Goal: Check status: Check status

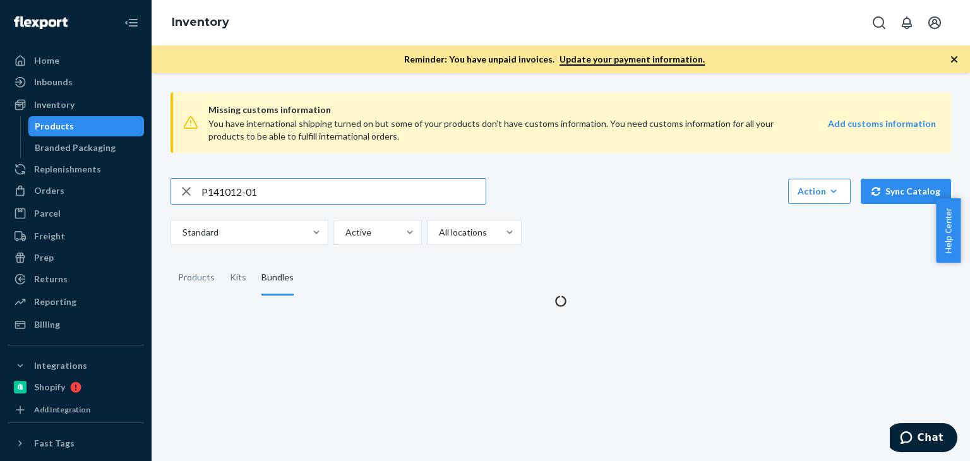
click at [242, 188] on input "P141012-01" at bounding box center [343, 191] width 284 height 25
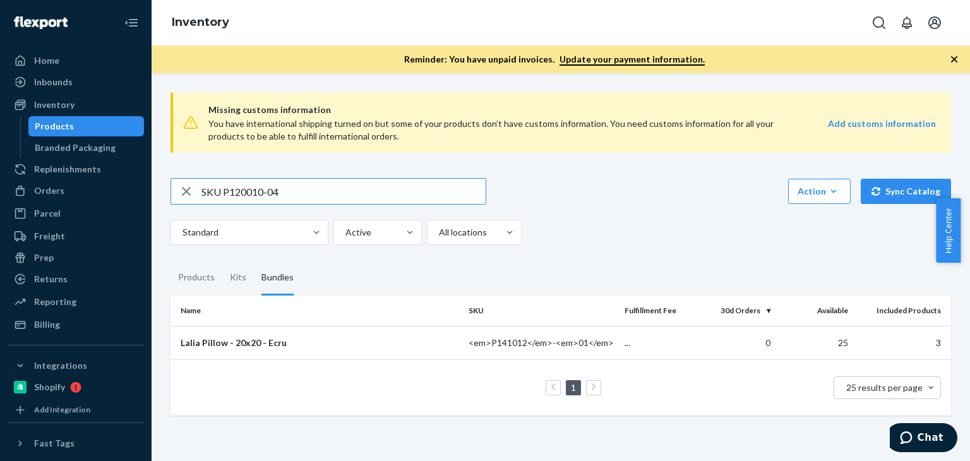
drag, startPoint x: 222, startPoint y: 191, endPoint x: 138, endPoint y: 190, distance: 84.0
click at [138, 190] on div "Home Inbounds Shipping Plans Problems Inventory Products Branded Packaging Repl…" at bounding box center [485, 230] width 970 height 461
type input "P120010-04"
click at [706, 228] on div "Standard Active All locations" at bounding box center [556, 232] width 771 height 25
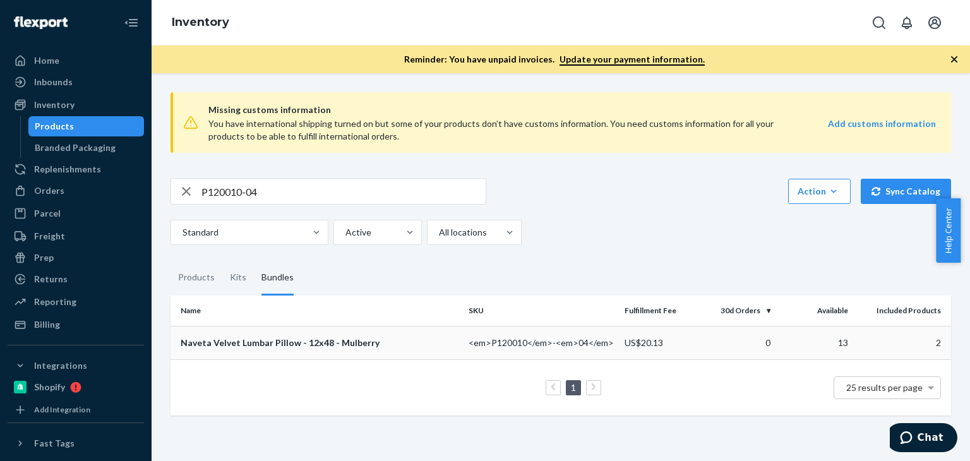
click at [331, 346] on div "Naveta Velvet Lumbar Pillow - 12x48 - Mulberry" at bounding box center [320, 343] width 278 height 13
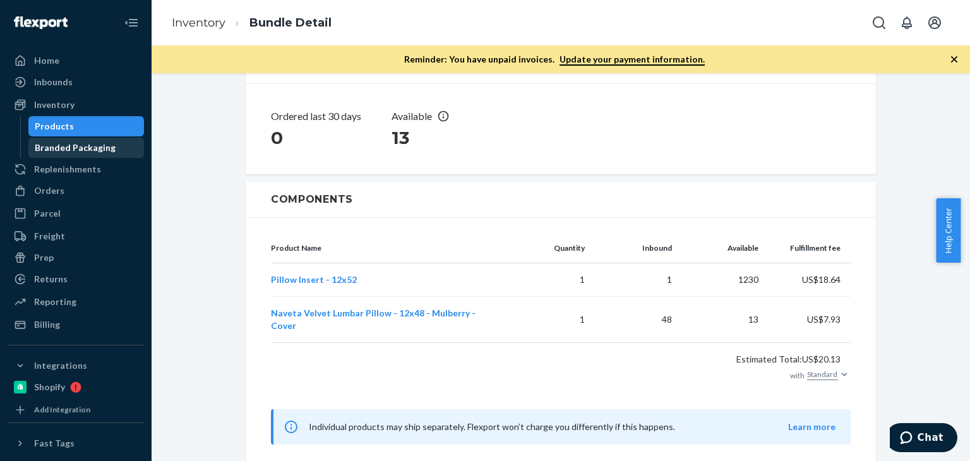
scroll to position [172, 0]
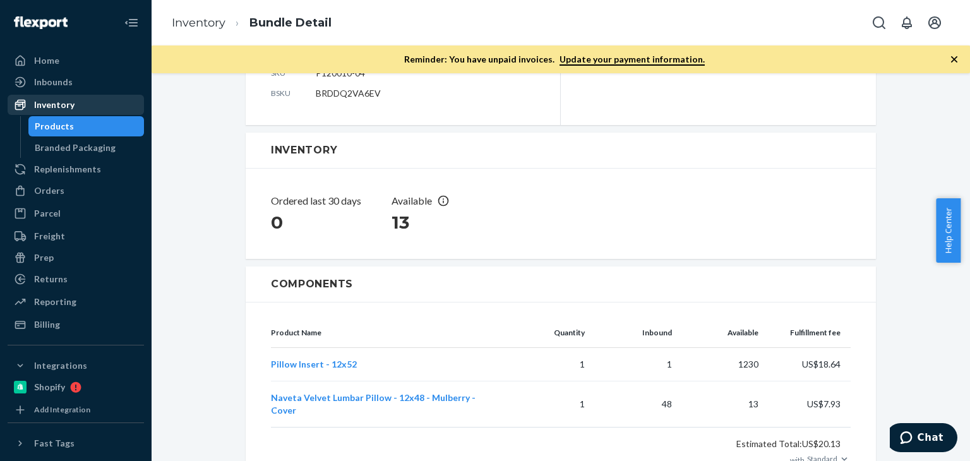
click at [62, 104] on div "Inventory" at bounding box center [54, 105] width 40 height 13
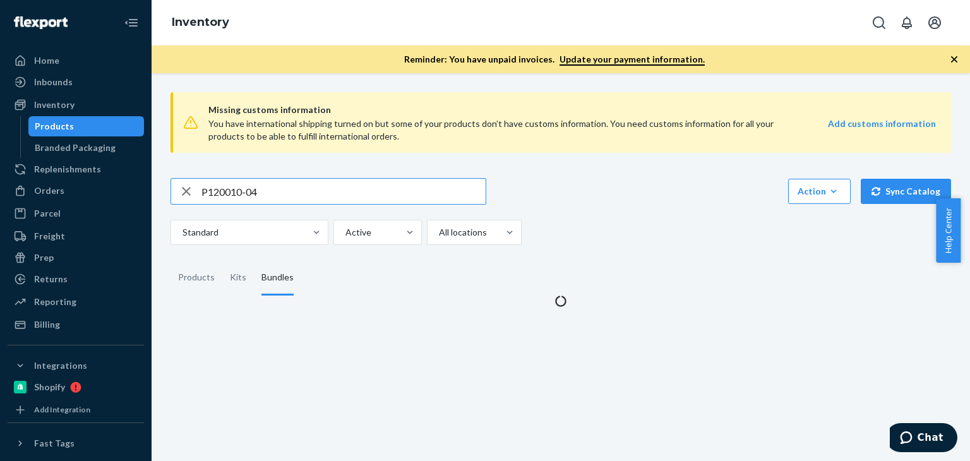
click at [277, 189] on input "P120010-04" at bounding box center [343, 191] width 284 height 25
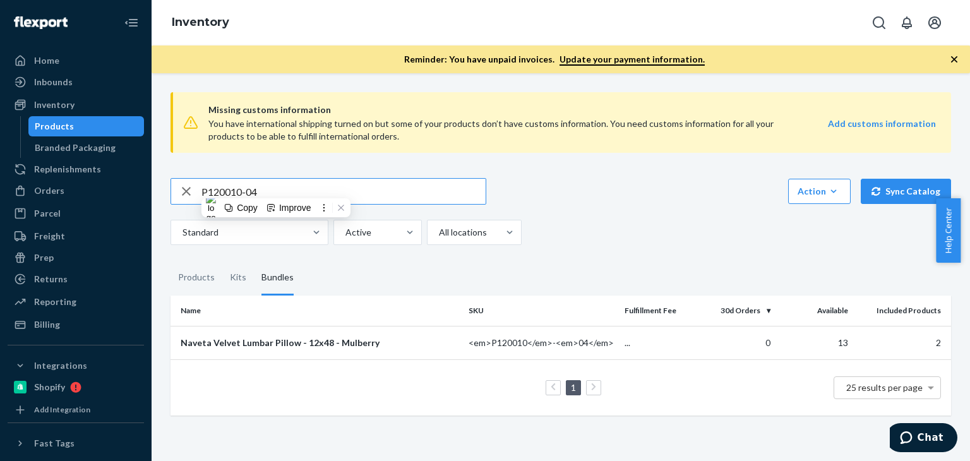
click at [278, 188] on input "P120010-04" at bounding box center [343, 191] width 284 height 25
click at [278, 188] on input "P120010-04SKU B86008-08" at bounding box center [343, 191] width 284 height 25
drag, startPoint x: 225, startPoint y: 189, endPoint x: 149, endPoint y: 189, distance: 75.8
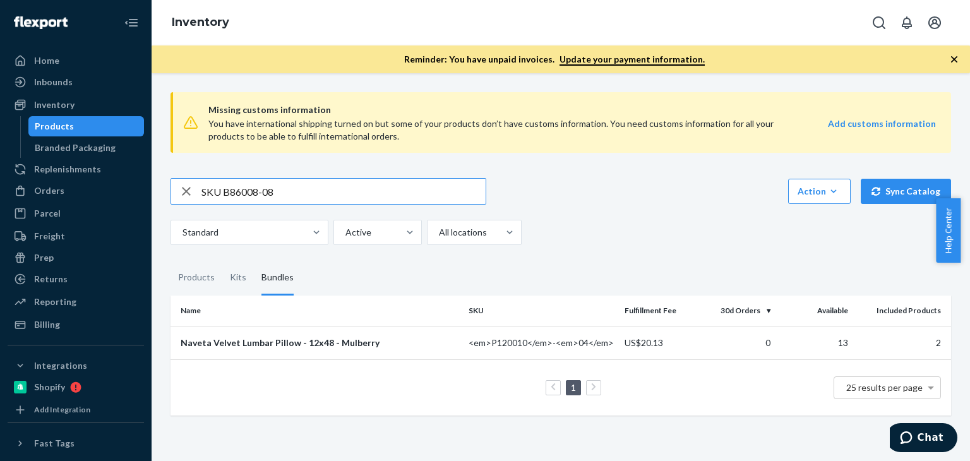
click at [149, 189] on div "Home Inbounds Shipping Plans Problems Inventory Products Branded Packaging Repl…" at bounding box center [485, 230] width 970 height 461
type input "B86008-08"
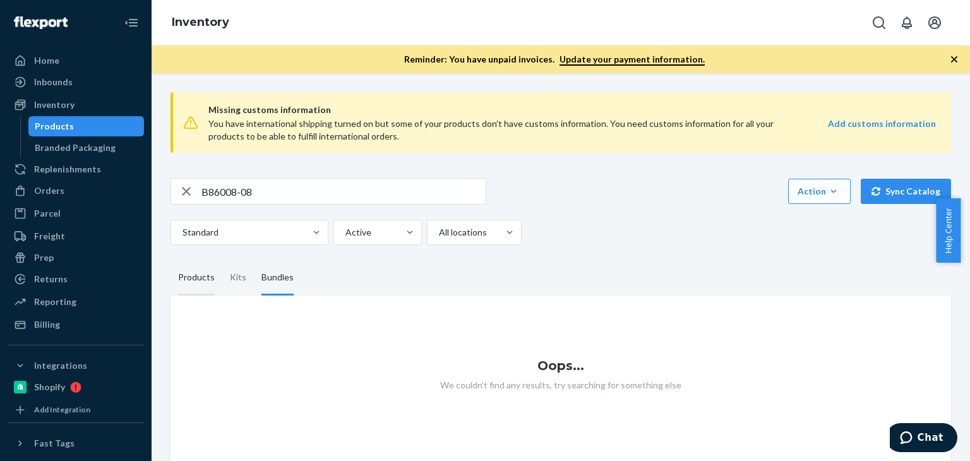
click at [193, 287] on div "Products" at bounding box center [196, 277] width 37 height 35
click at [171, 260] on input "Products" at bounding box center [171, 260] width 0 height 0
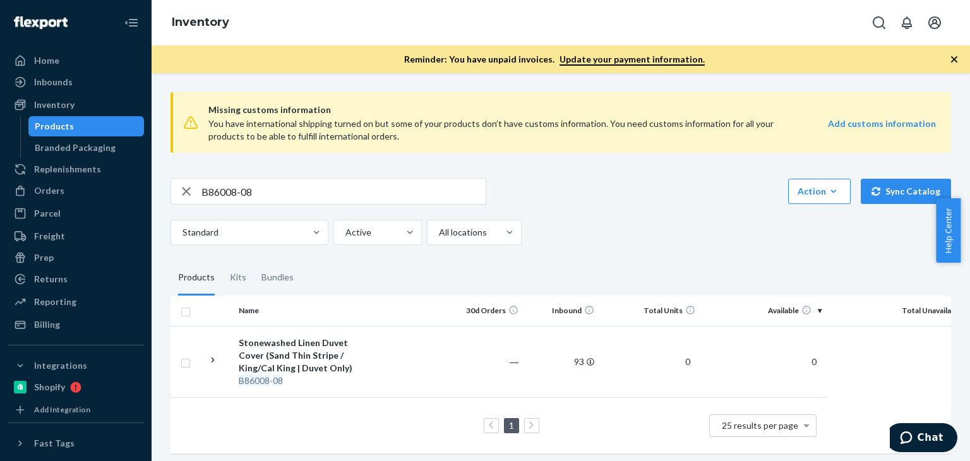
click at [680, 208] on div "B86008-08 Action Create product Create kit or bundle Bulk create products Bulk …" at bounding box center [561, 211] width 781 height 67
click at [316, 359] on div "Stonewashed Linen Duvet Cover (Sand Thin Stripe / King/Cal King | Duvet Only)" at bounding box center [305, 356] width 132 height 38
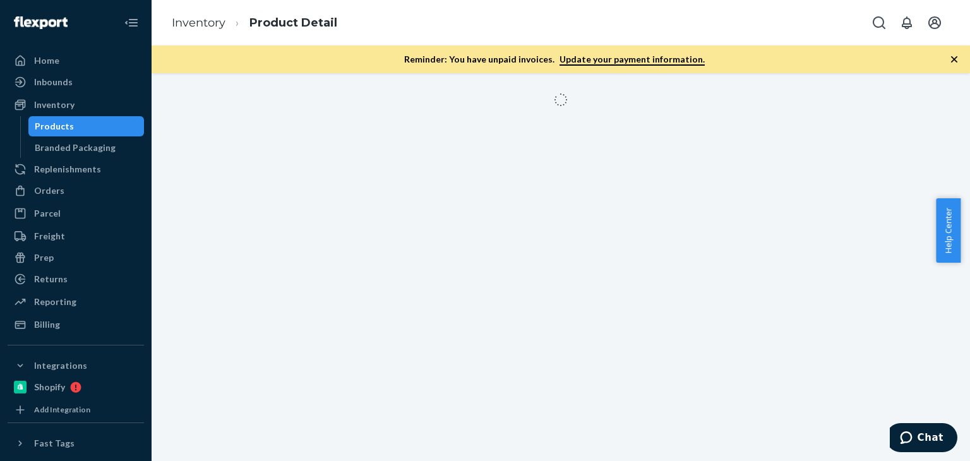
drag, startPoint x: 184, startPoint y: 253, endPoint x: 206, endPoint y: 243, distance: 24.6
click at [184, 253] on div at bounding box center [561, 267] width 819 height 388
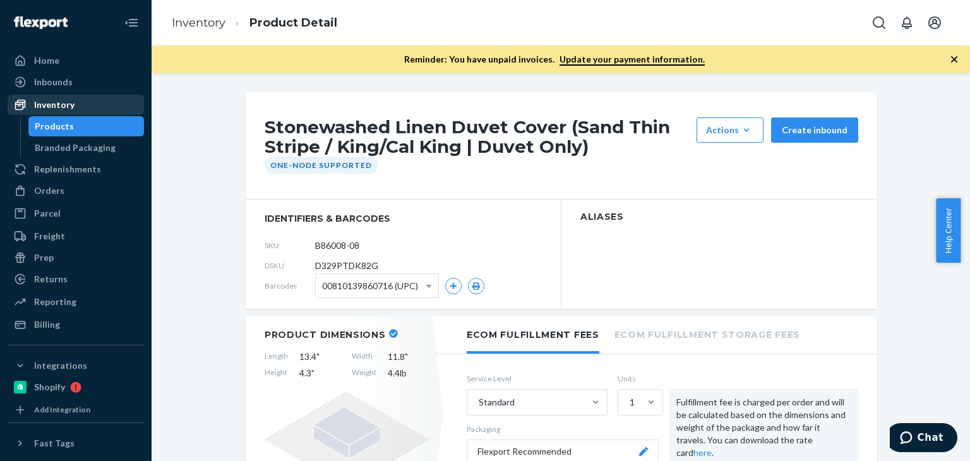
click at [102, 102] on div "Inventory" at bounding box center [76, 105] width 134 height 18
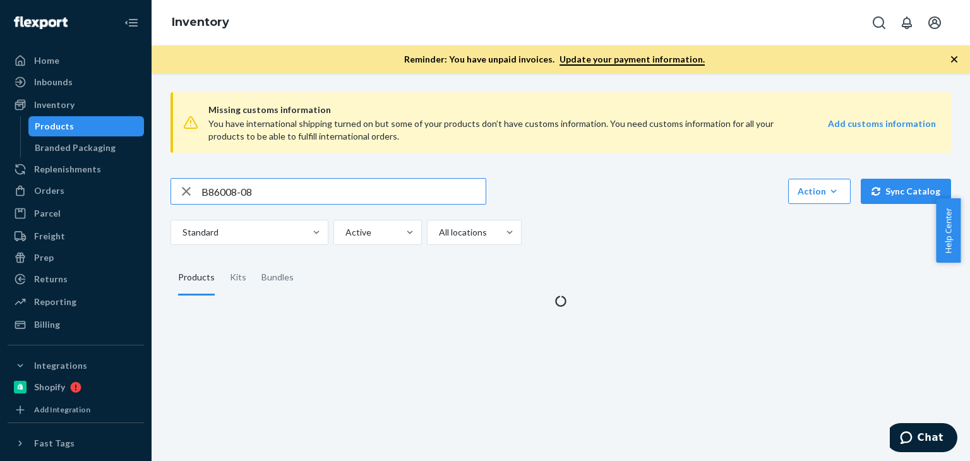
drag, startPoint x: 270, startPoint y: 183, endPoint x: 277, endPoint y: 187, distance: 7.9
click at [270, 184] on input "B86008-08" at bounding box center [343, 191] width 284 height 25
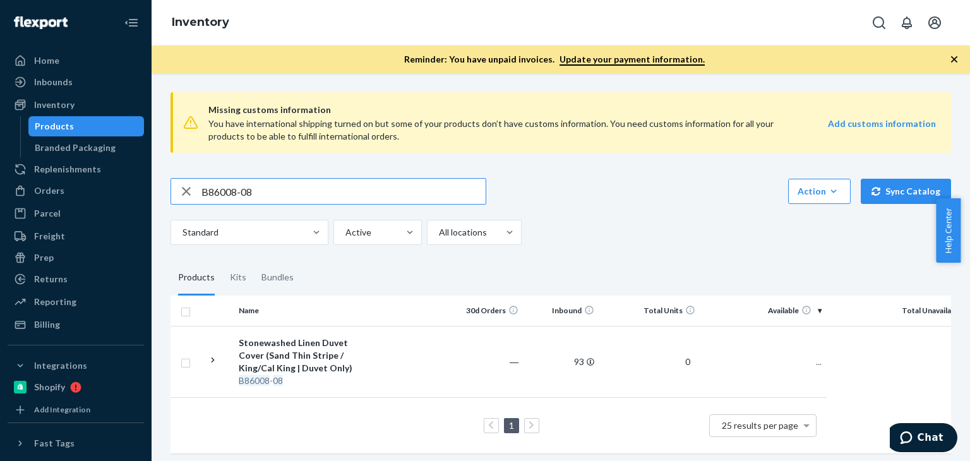
scroll to position [14, 0]
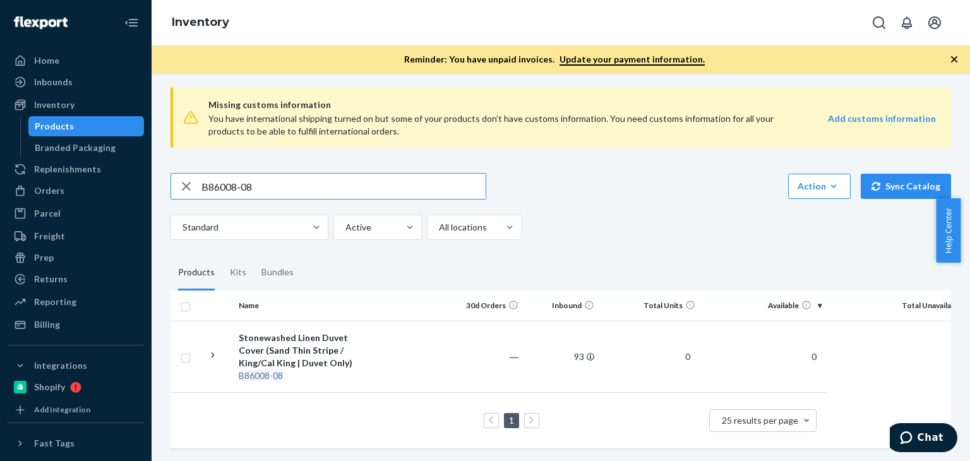
drag, startPoint x: 264, startPoint y: 176, endPoint x: 152, endPoint y: 162, distance: 113.3
click at [152, 162] on div "Missing customs information You have international shipping turned on but some …" at bounding box center [561, 267] width 819 height 388
type input "F137001-05"
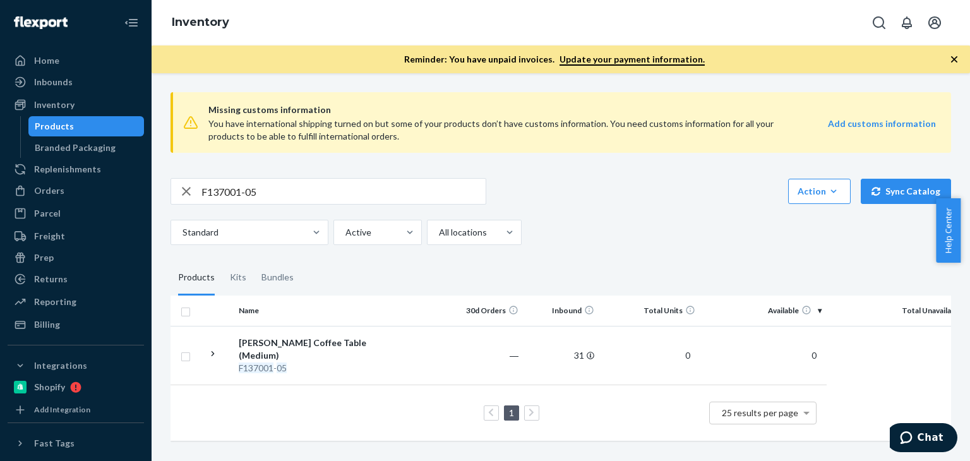
scroll to position [1, 0]
click at [239, 343] on div "Ora Wicker Coffee Table (Medium)" at bounding box center [305, 349] width 132 height 25
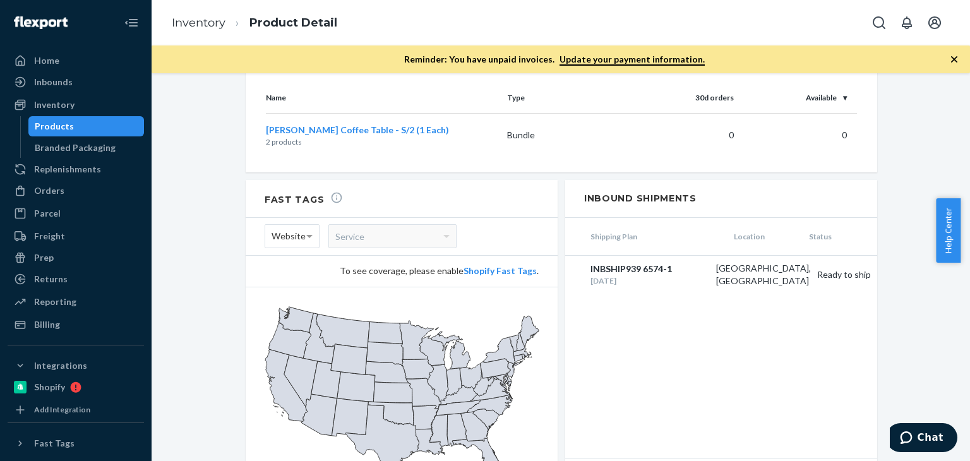
scroll to position [1325, 0]
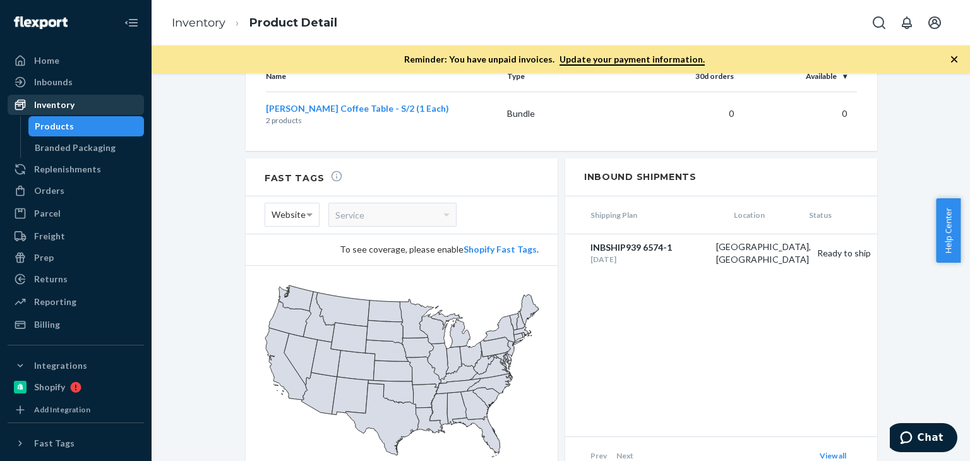
click at [78, 102] on div "Inventory" at bounding box center [76, 105] width 134 height 18
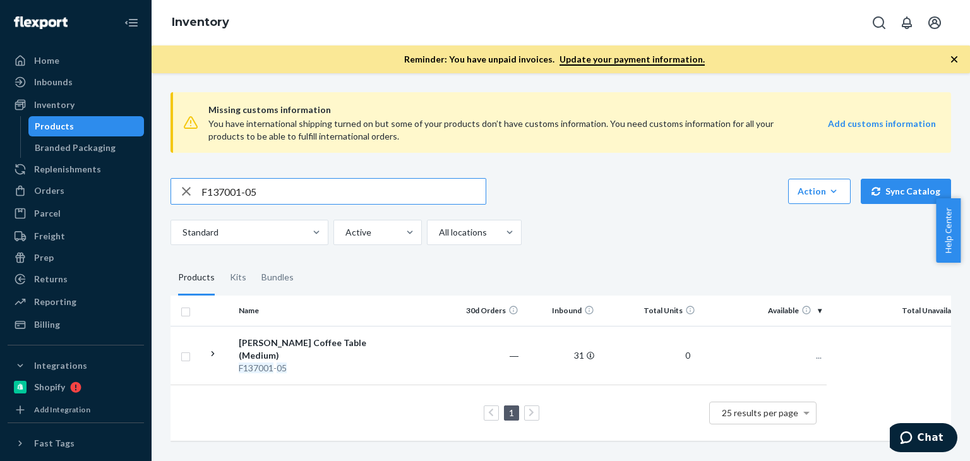
drag, startPoint x: 308, startPoint y: 201, endPoint x: 183, endPoint y: 201, distance: 125.7
click at [183, 201] on div "F137001-05" at bounding box center [328, 191] width 315 height 25
type input "449271"
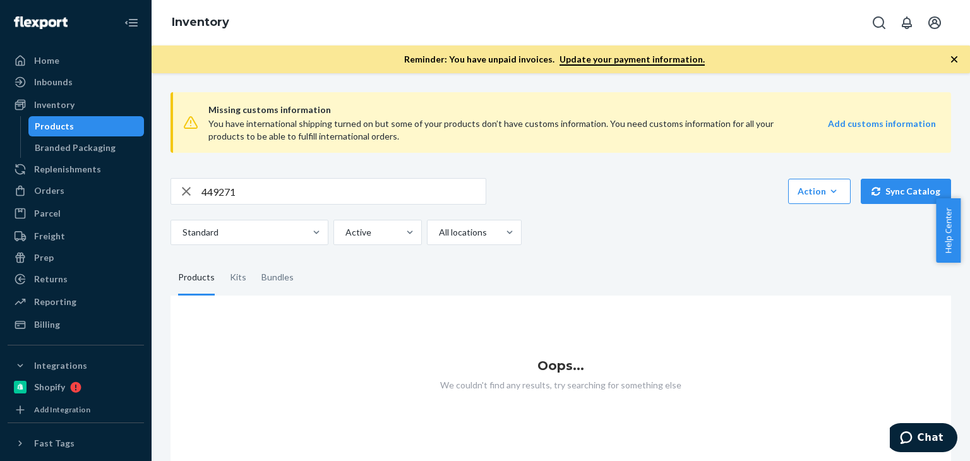
click at [480, 168] on div "Missing customs information You have international shipping turned on but some …" at bounding box center [561, 271] width 800 height 379
click at [180, 186] on icon "button" at bounding box center [186, 191] width 15 height 25
click at [265, 198] on input "text" at bounding box center [343, 191] width 284 height 25
paste input "F137001-05"
type input "F137001-05"
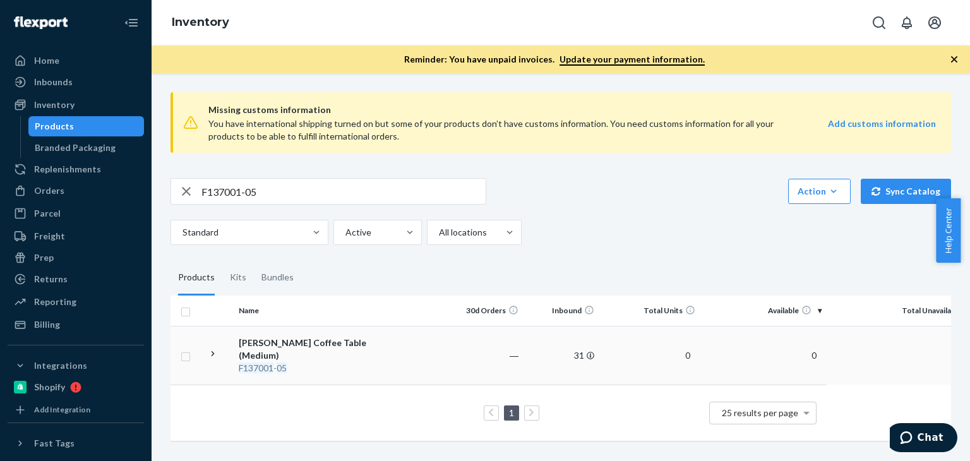
scroll to position [1, 0]
click at [273, 353] on div "Ora Wicker Coffee Table (Medium)" at bounding box center [305, 349] width 132 height 25
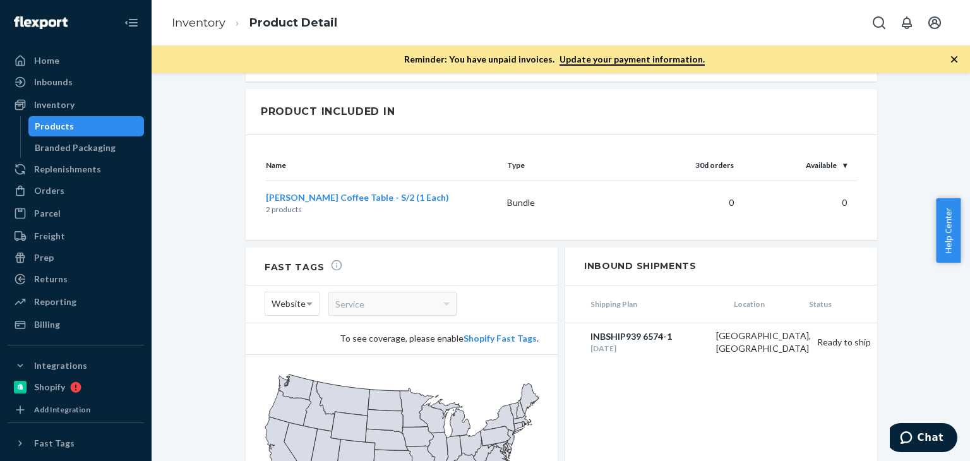
scroll to position [1246, 0]
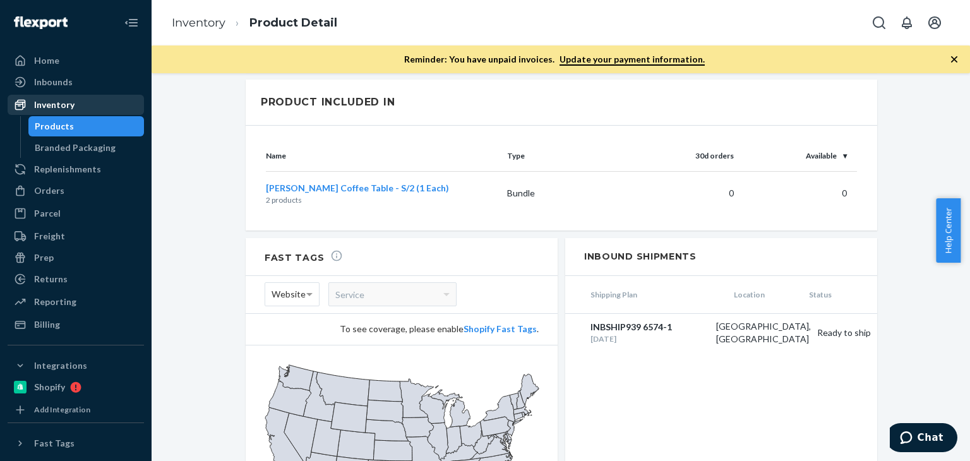
drag, startPoint x: 76, startPoint y: 103, endPoint x: 123, endPoint y: 109, distance: 47.2
click at [76, 103] on div "Inventory" at bounding box center [76, 105] width 134 height 18
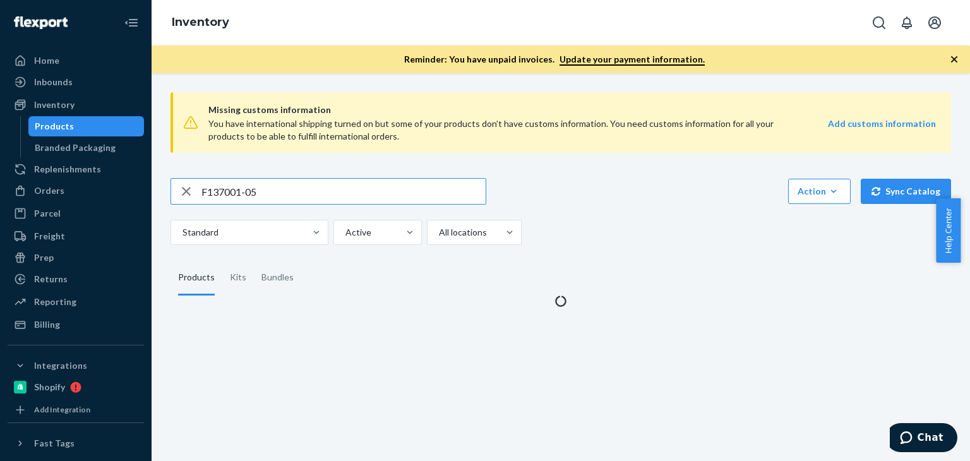
drag, startPoint x: 297, startPoint y: 190, endPoint x: 169, endPoint y: 178, distance: 128.1
click at [169, 178] on div "Missing customs information You have international shipping turned on but some …" at bounding box center [561, 194] width 800 height 225
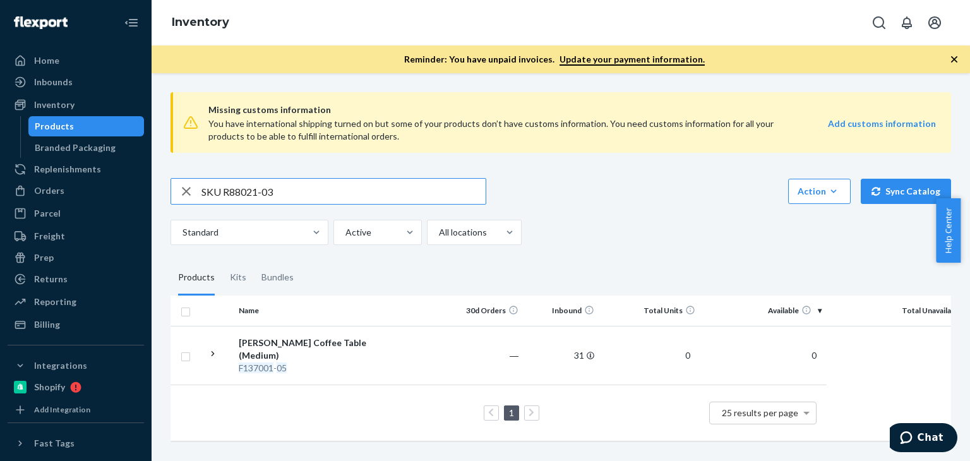
drag, startPoint x: 224, startPoint y: 190, endPoint x: 163, endPoint y: 188, distance: 60.7
click at [163, 188] on div "Missing customs information You have international shipping turned on but some …" at bounding box center [561, 267] width 800 height 371
type input "R88021-03"
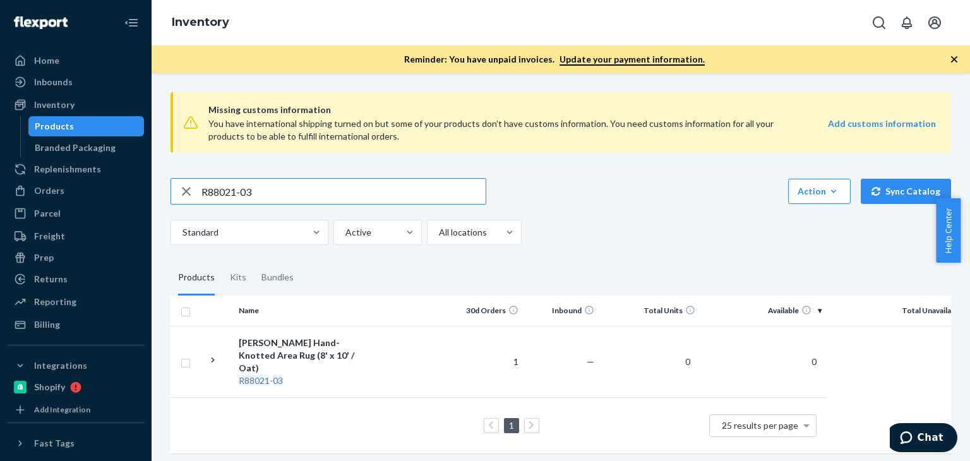
drag, startPoint x: 308, startPoint y: 198, endPoint x: 168, endPoint y: 190, distance: 140.4
click at [169, 190] on div "Missing customs information You have international shipping turned on but some …" at bounding box center [561, 274] width 800 height 384
drag, startPoint x: 297, startPoint y: 354, endPoint x: 753, endPoint y: 51, distance: 547.9
click at [299, 354] on div "[PERSON_NAME] Hand-Knotted Area Rug (8' x 10' / Oat)" at bounding box center [305, 354] width 132 height 38
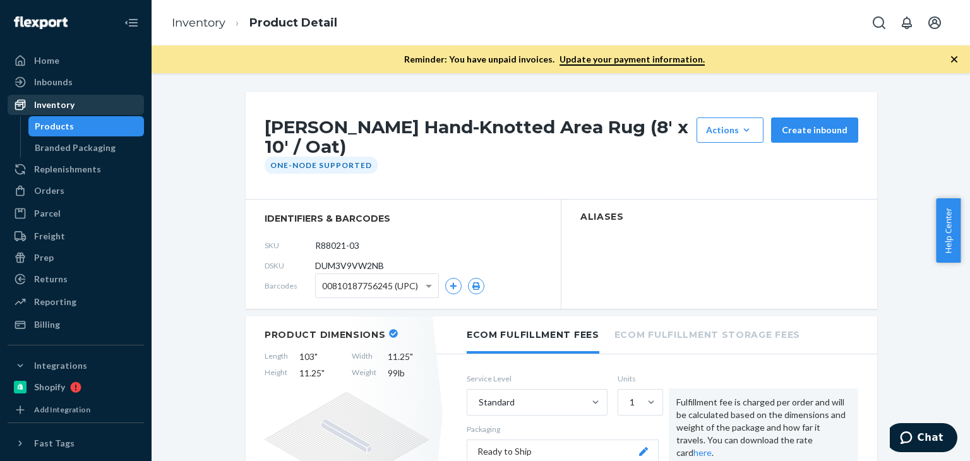
click at [56, 105] on div "Inventory" at bounding box center [54, 105] width 40 height 13
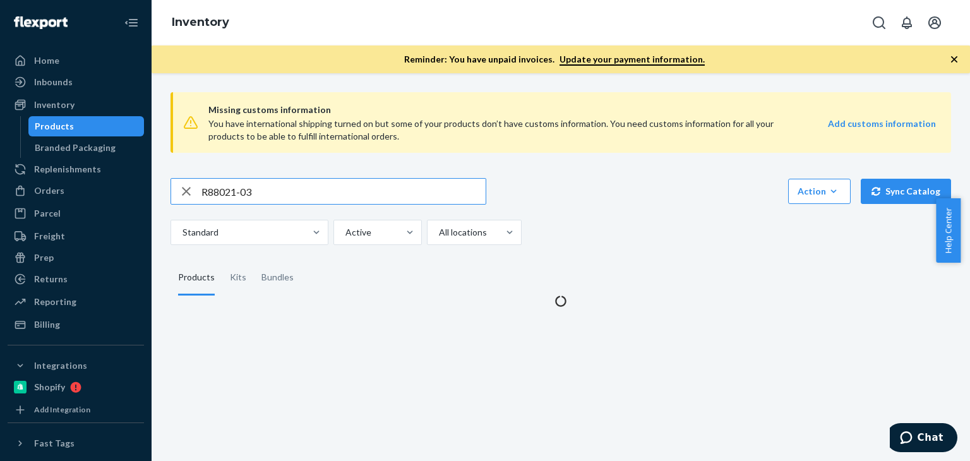
drag, startPoint x: 295, startPoint y: 185, endPoint x: 197, endPoint y: 184, distance: 97.9
click at [197, 184] on div "R88021-03" at bounding box center [328, 191] width 315 height 25
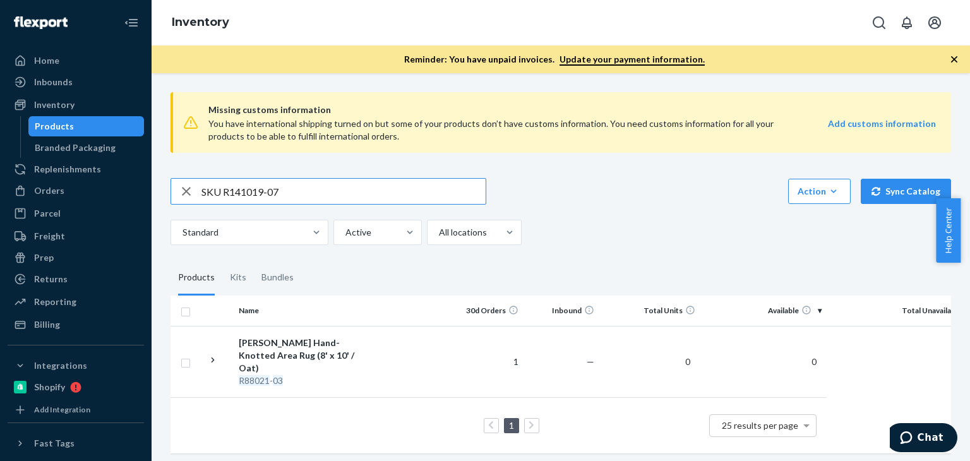
drag, startPoint x: 225, startPoint y: 188, endPoint x: 148, endPoint y: 182, distance: 77.3
click at [148, 182] on div "Home Inbounds Shipping Plans Problems Inventory Products Branded Packaging Repl…" at bounding box center [485, 230] width 970 height 461
type input "R141019-07"
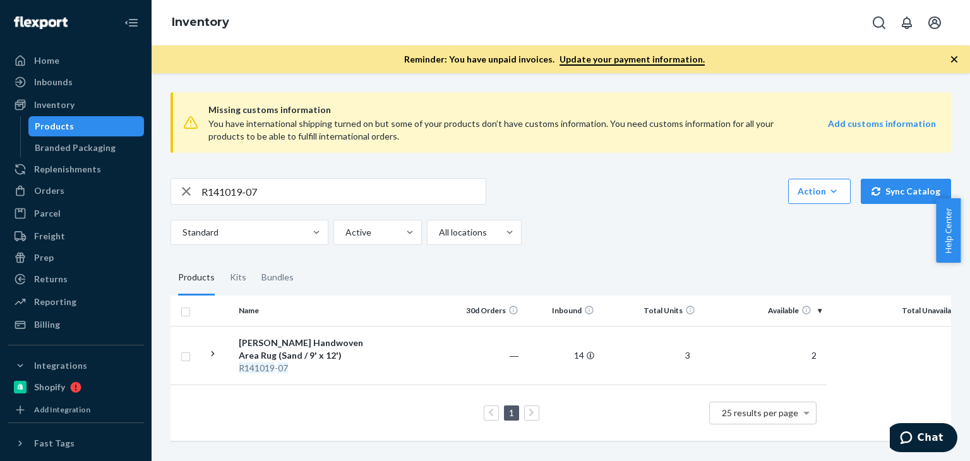
scroll to position [1, 0]
click at [323, 338] on div "[PERSON_NAME] Handwoven Area Rug (Sand / 9' x 12')" at bounding box center [305, 349] width 132 height 25
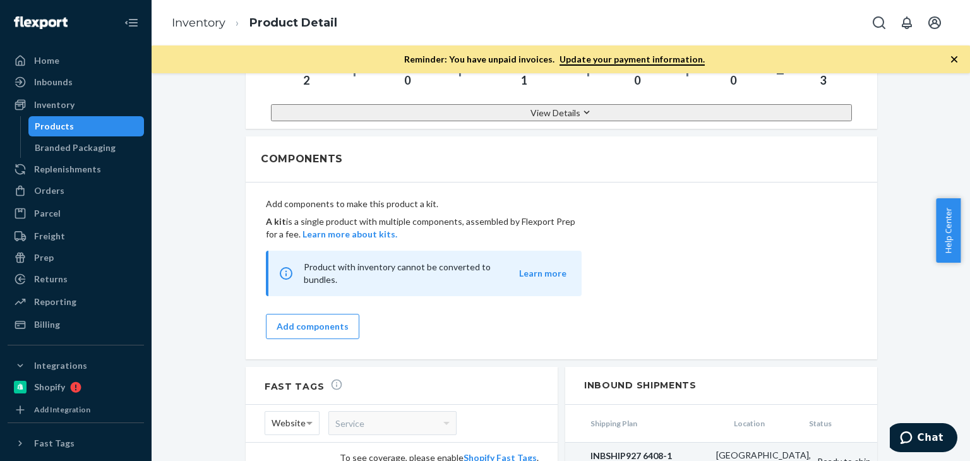
scroll to position [1095, 0]
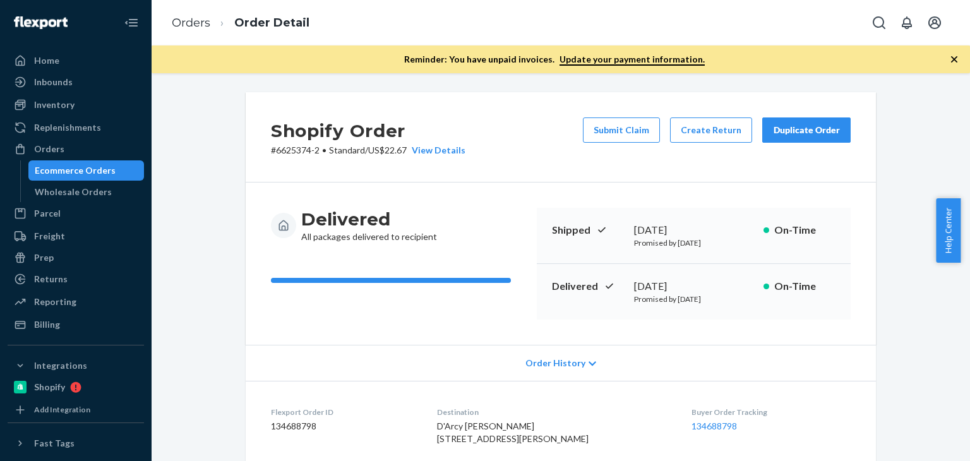
click at [98, 157] on div "Orders" at bounding box center [76, 149] width 134 height 18
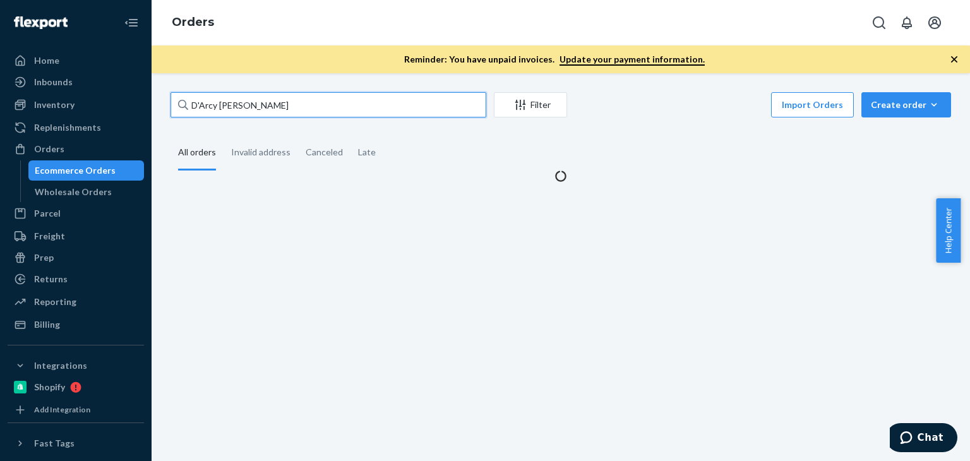
click at [268, 102] on input "D'Arcy [PERSON_NAME]" at bounding box center [329, 104] width 316 height 25
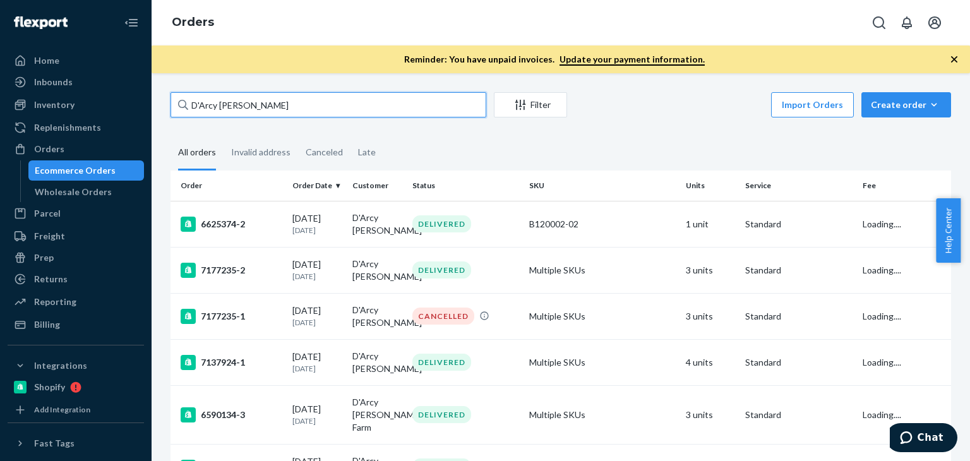
click at [268, 102] on input "D'Arcy [PERSON_NAME]" at bounding box center [329, 104] width 316 height 25
paste input "[PERSON_NAME]"
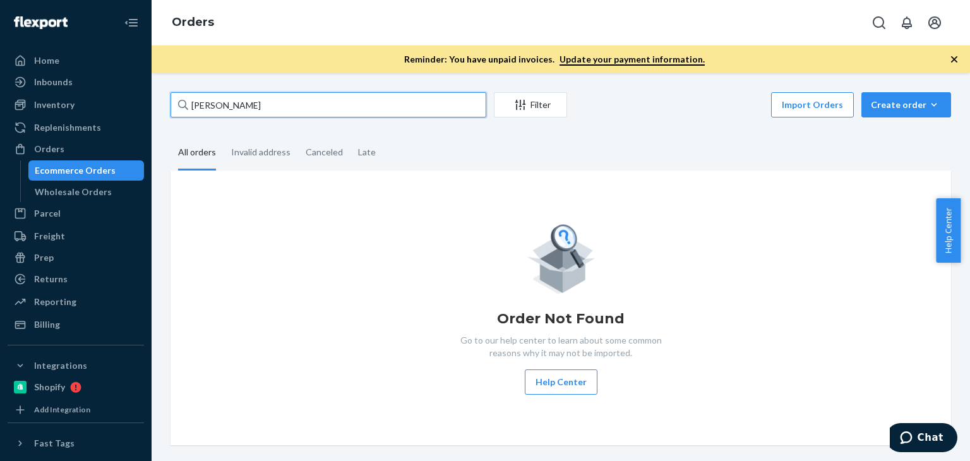
drag, startPoint x: 274, startPoint y: 97, endPoint x: 167, endPoint y: 99, distance: 106.8
click at [273, 97] on input "[PERSON_NAME]" at bounding box center [329, 104] width 316 height 25
drag, startPoint x: 167, startPoint y: 99, endPoint x: 135, endPoint y: 93, distance: 33.4
click at [136, 93] on div "Home Inbounds Shipping Plans Problems Inventory Products Branded Packaging Repl…" at bounding box center [485, 230] width 970 height 461
paste input "[PERSON_NAME]"
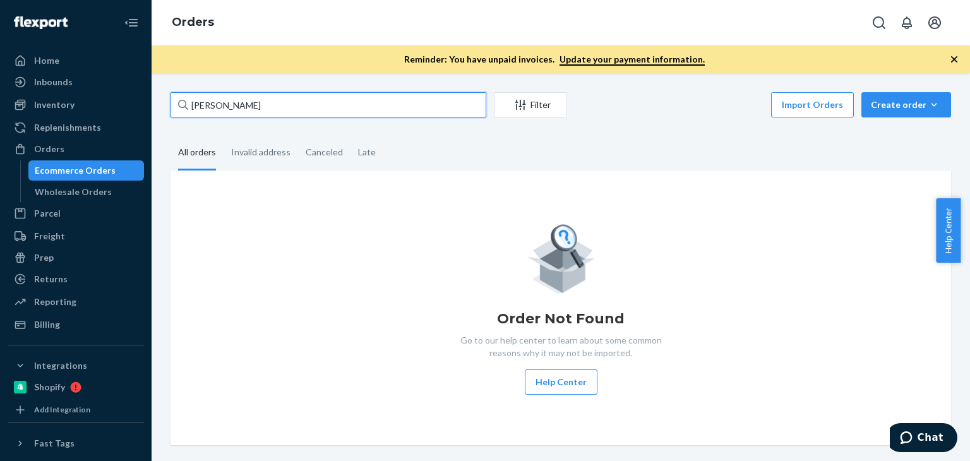
type input "[PERSON_NAME]"
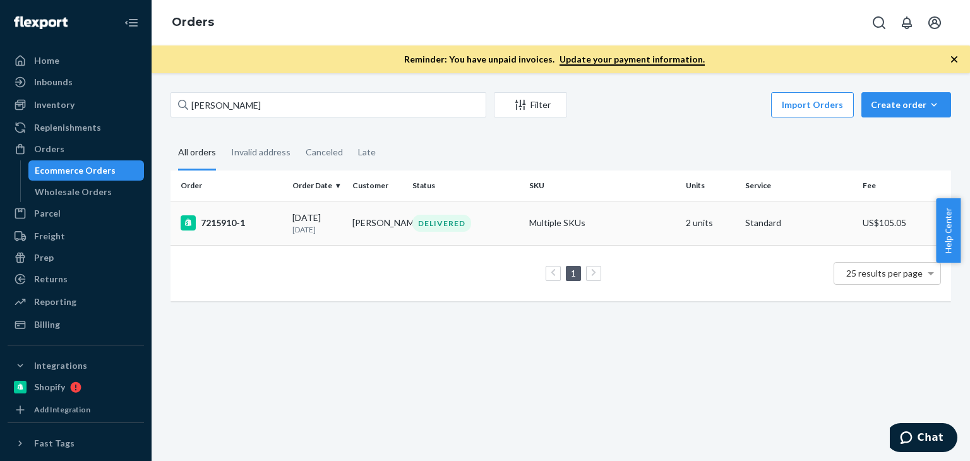
click at [347, 231] on td "[PERSON_NAME]" at bounding box center [377, 223] width 60 height 44
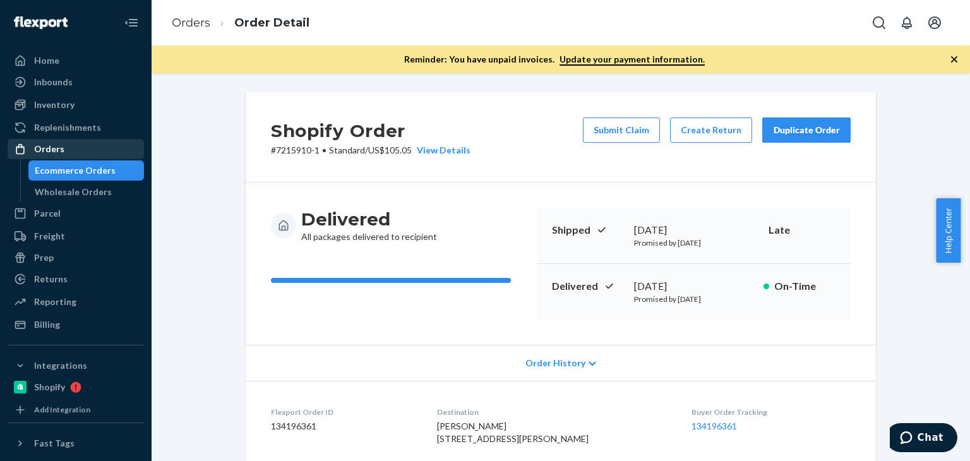
click at [95, 147] on div "Orders" at bounding box center [76, 149] width 134 height 18
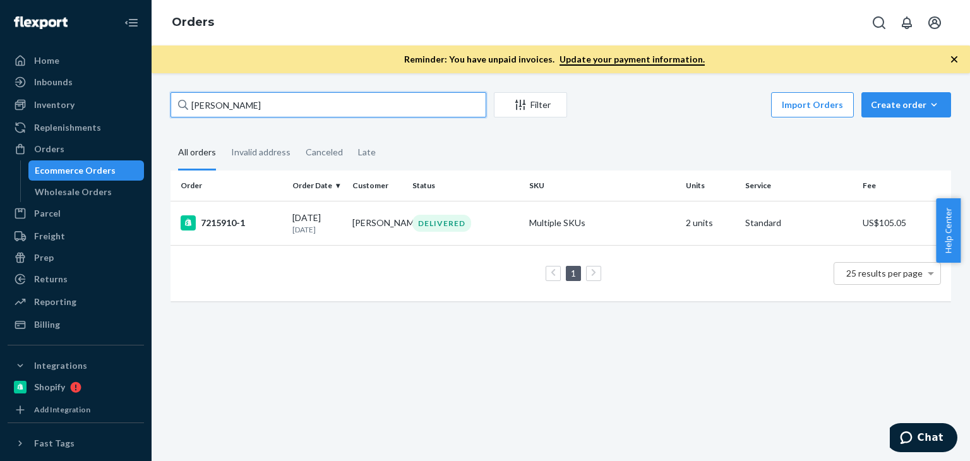
drag, startPoint x: 229, startPoint y: 102, endPoint x: 168, endPoint y: 92, distance: 61.4
click at [168, 92] on div "[PERSON_NAME] Filter Import Orders Create order Ecommerce order Removal order A…" at bounding box center [561, 203] width 800 height 222
paste input "[PERSON_NAME]"
type input "[PERSON_NAME]"
click at [509, 326] on div "[PERSON_NAME] Filter Import Orders Create order Ecommerce order Removal order A…" at bounding box center [561, 267] width 819 height 388
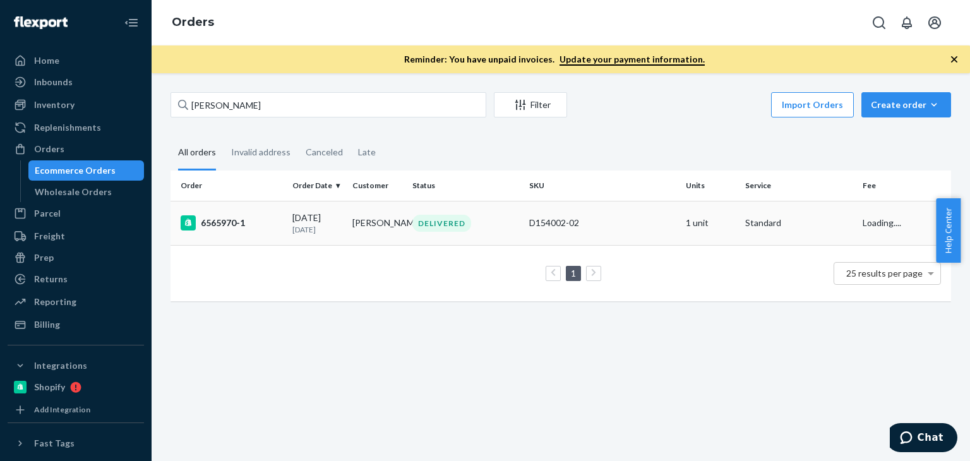
click at [366, 234] on td "[PERSON_NAME]" at bounding box center [377, 223] width 60 height 44
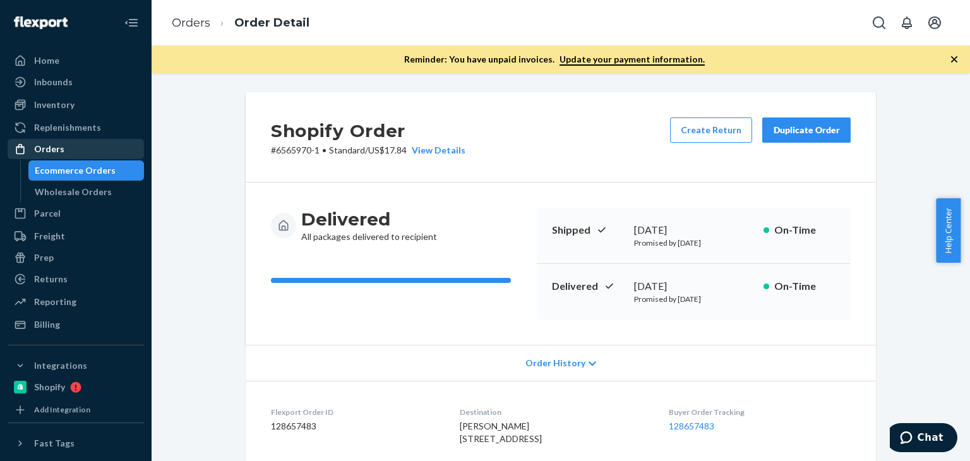
click at [73, 155] on div "Orders" at bounding box center [76, 149] width 134 height 18
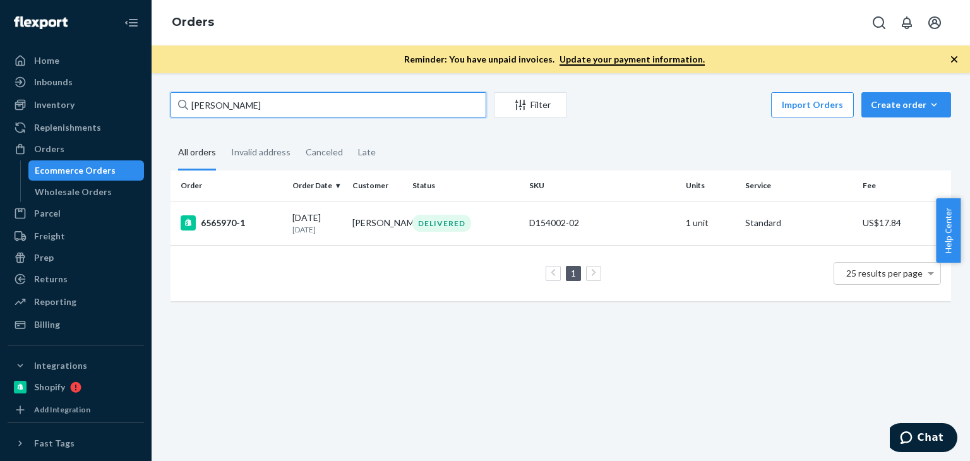
drag, startPoint x: 282, startPoint y: 108, endPoint x: 200, endPoint y: 104, distance: 82.2
click at [137, 98] on div "Home Inbounds Shipping Plans Problems Inventory Products Branded Packaging Repl…" at bounding box center [485, 230] width 970 height 461
paste input "[PERSON_NAME]"
type input "[PERSON_NAME]"
click at [363, 217] on td "[PERSON_NAME]" at bounding box center [377, 223] width 60 height 44
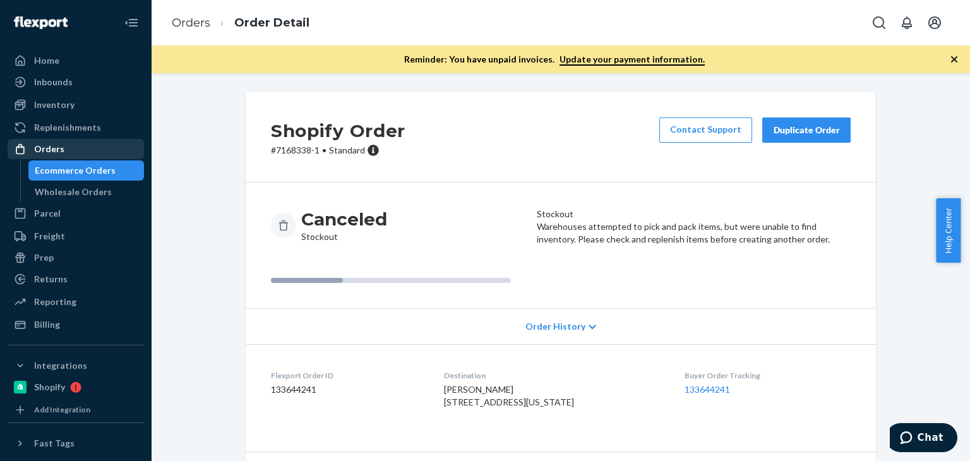
click at [99, 152] on div "Orders" at bounding box center [76, 149] width 134 height 18
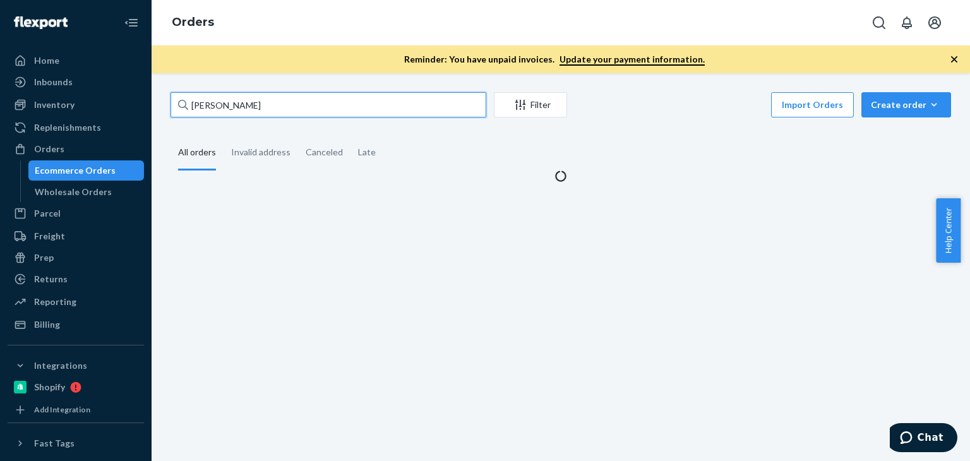
drag, startPoint x: 313, startPoint y: 100, endPoint x: 183, endPoint y: 99, distance: 130.7
click at [183, 99] on div "[PERSON_NAME]" at bounding box center [329, 104] width 316 height 25
paste input "SKU R88021-03"
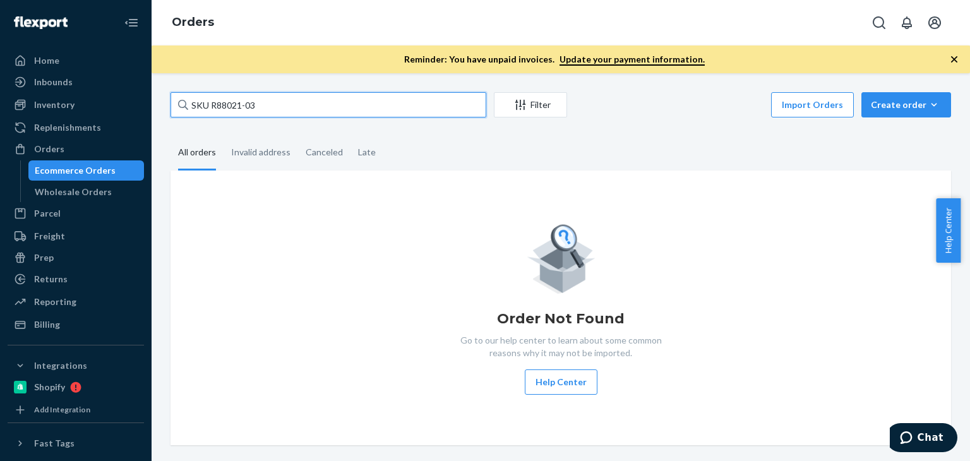
drag, startPoint x: 213, startPoint y: 102, endPoint x: 179, endPoint y: 97, distance: 33.8
click at [134, 97] on div "Home Inbounds Shipping Plans Problems Inventory Products Branded Packaging Repl…" at bounding box center [485, 230] width 970 height 461
type input "88021-03"
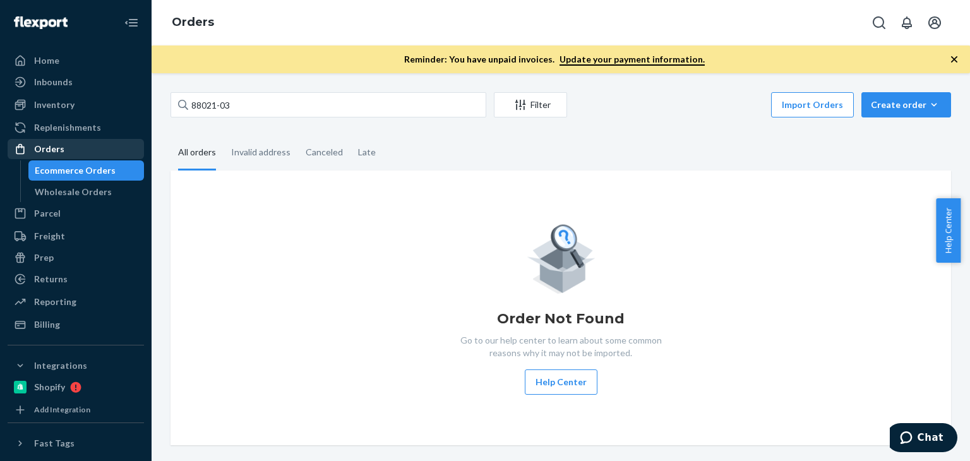
click at [77, 152] on div "Orders" at bounding box center [76, 149] width 134 height 18
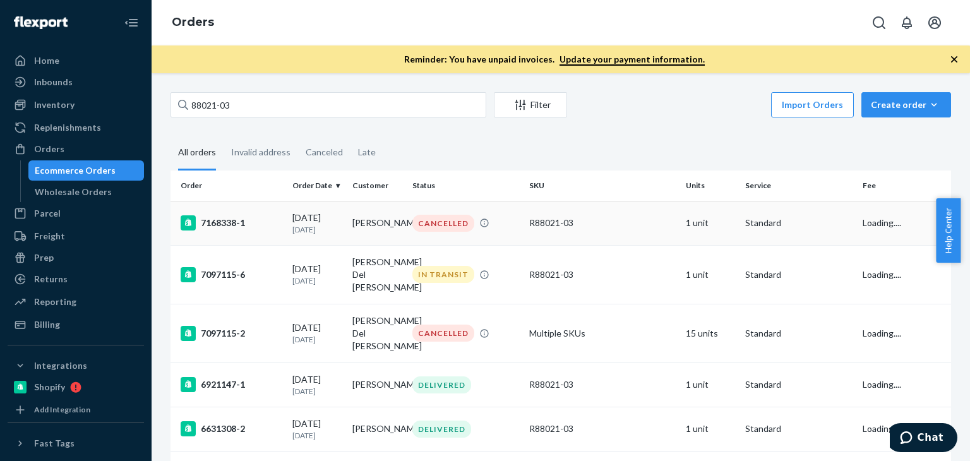
click at [362, 222] on td "[PERSON_NAME]" at bounding box center [377, 223] width 60 height 44
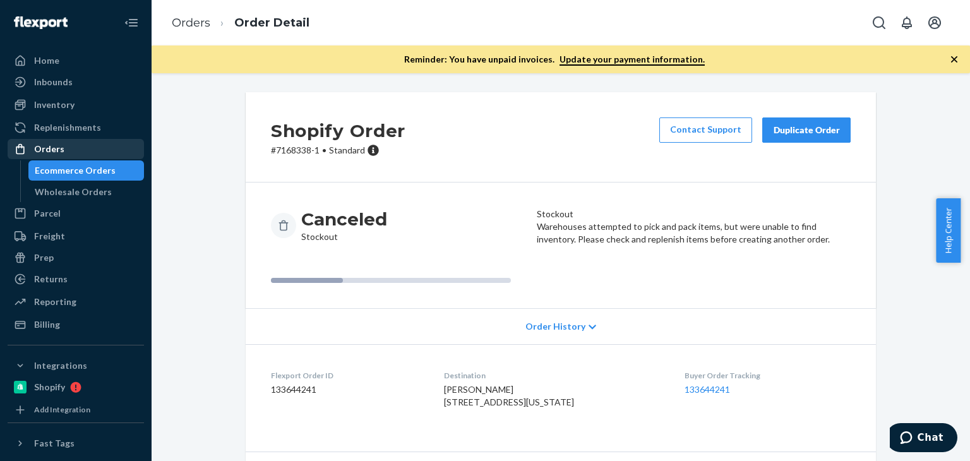
click at [66, 147] on div "Orders" at bounding box center [76, 149] width 134 height 18
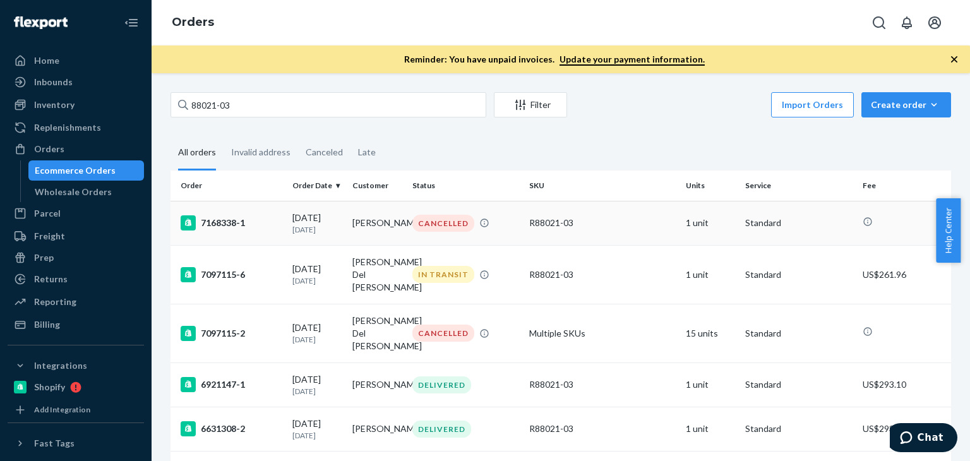
click at [364, 213] on td "[PERSON_NAME]" at bounding box center [377, 223] width 60 height 44
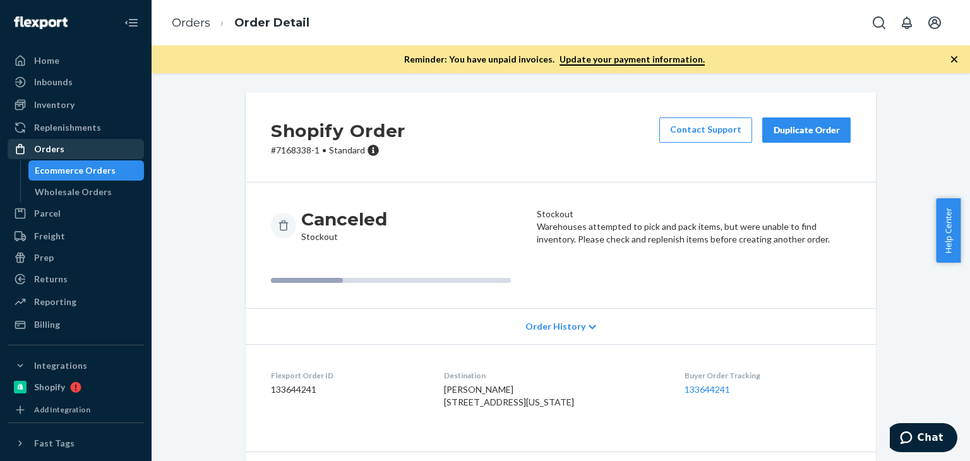
click at [86, 140] on div "Orders" at bounding box center [76, 149] width 134 height 18
click at [74, 188] on div "Wholesale Orders" at bounding box center [73, 192] width 77 height 13
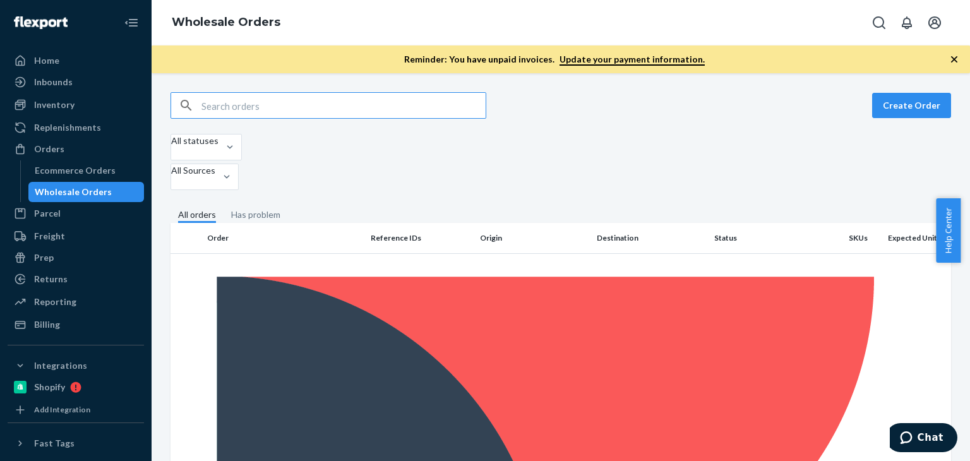
click at [258, 114] on input "text" at bounding box center [343, 105] width 284 height 25
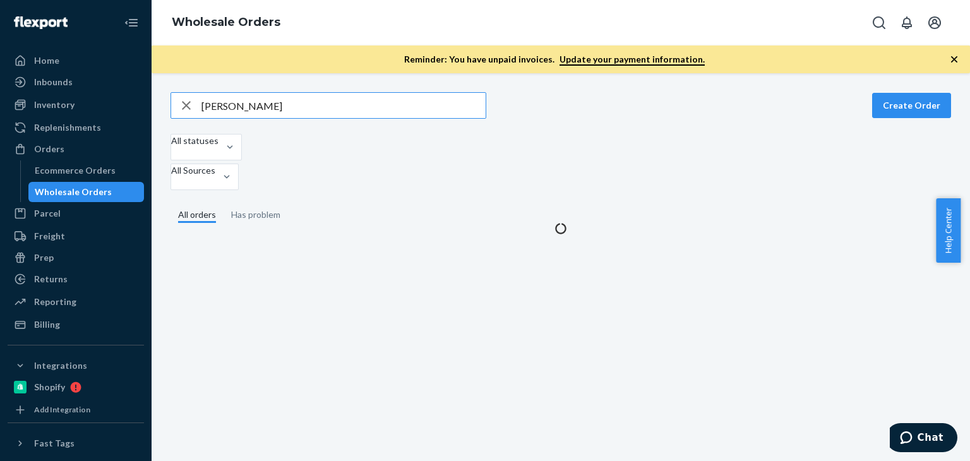
type input "[PERSON_NAME]"
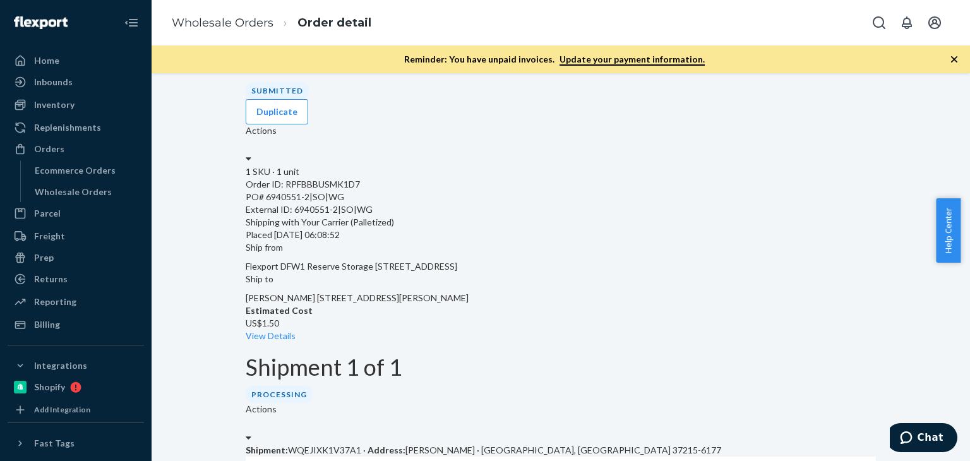
scroll to position [105, 0]
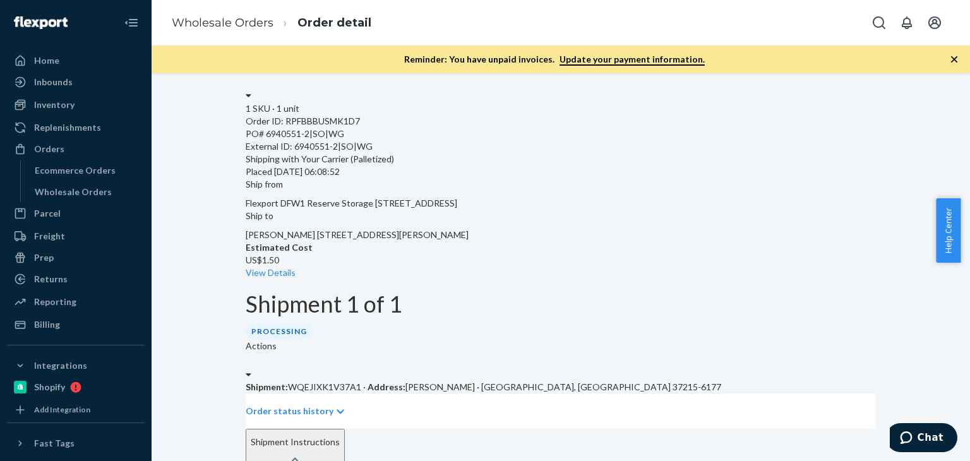
click at [344, 407] on icon at bounding box center [341, 411] width 8 height 9
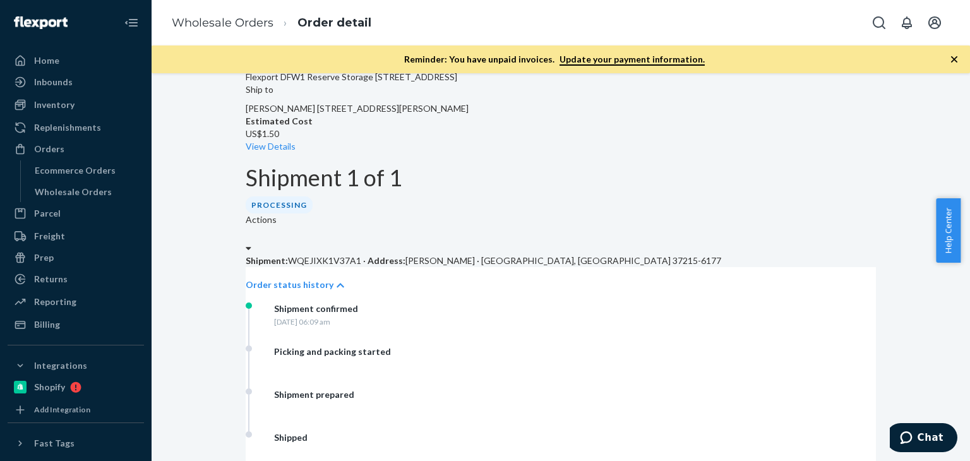
scroll to position [210, 0]
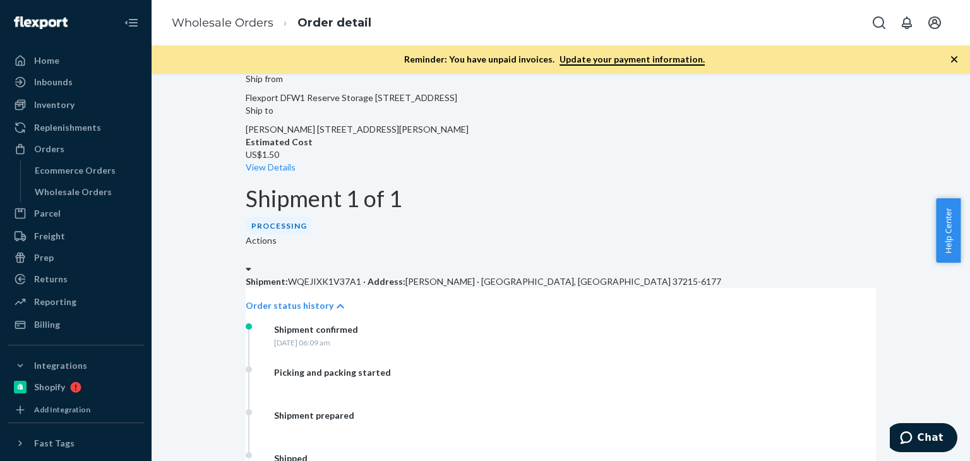
click at [246, 280] on div "Shipment: WQEJIXK1V37A1 · Address: [PERSON_NAME] · [GEOGRAPHIC_DATA]-6177 Order…" at bounding box center [561, 385] width 630 height 220
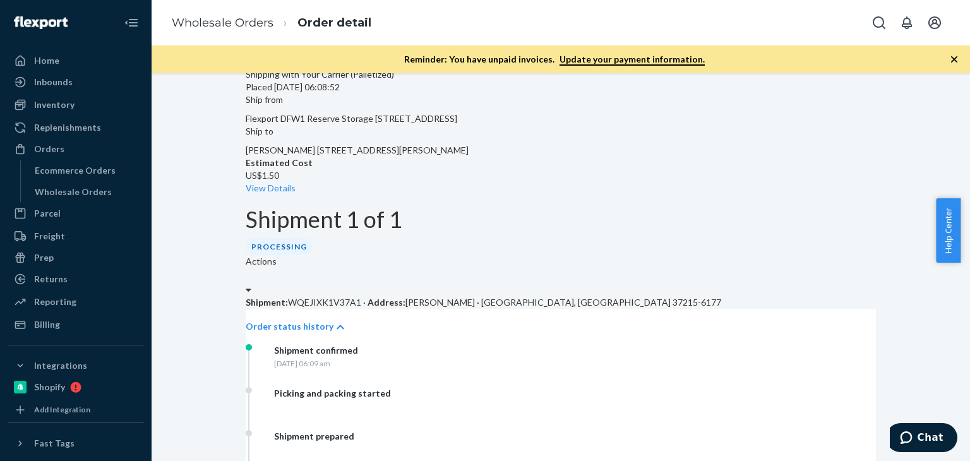
scroll to position [147, 0]
